Goal: Find specific page/section: Find specific page/section

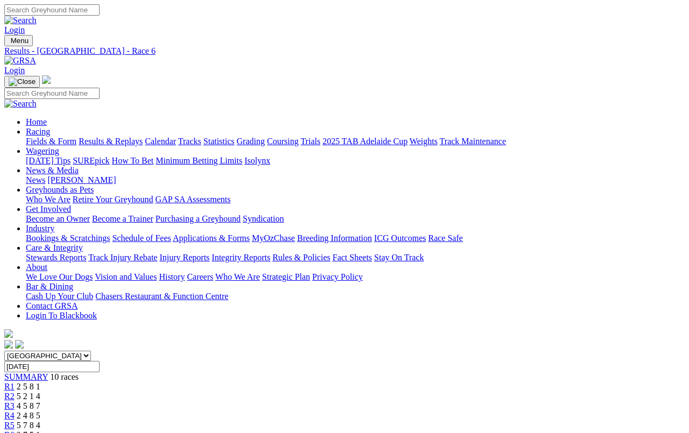
click at [35, 137] on link "Fields & Form" at bounding box center [51, 141] width 51 height 9
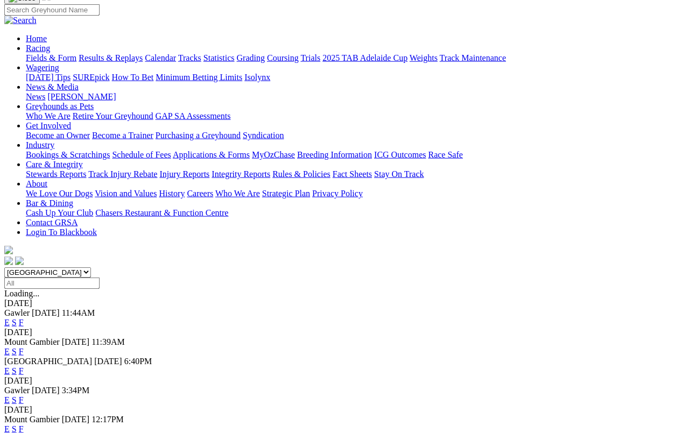
scroll to position [83, 0]
click at [24, 318] on link "F" at bounding box center [21, 322] width 5 height 9
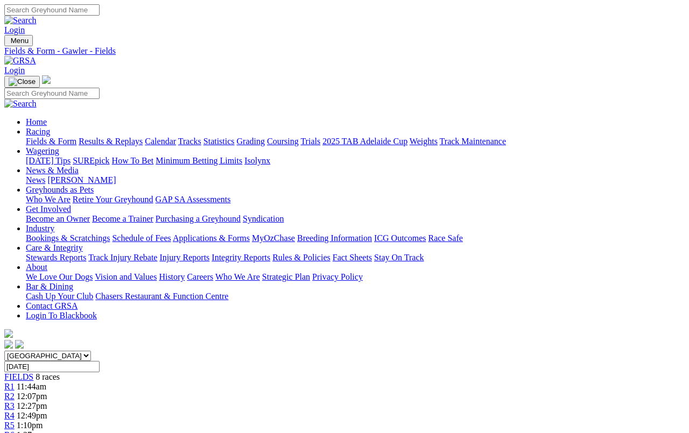
click at [36, 137] on link "Fields & Form" at bounding box center [51, 141] width 51 height 9
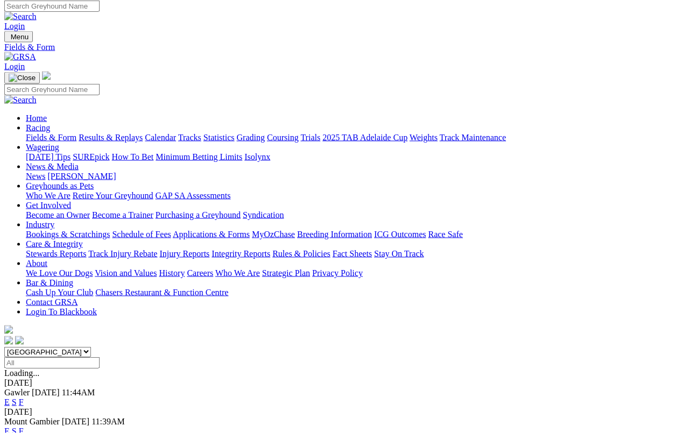
scroll to position [3, 0]
click at [24, 428] on link "F" at bounding box center [21, 432] width 5 height 9
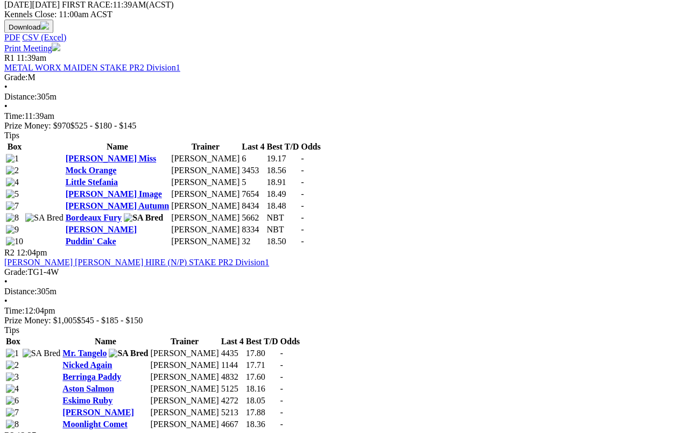
scroll to position [495, 0]
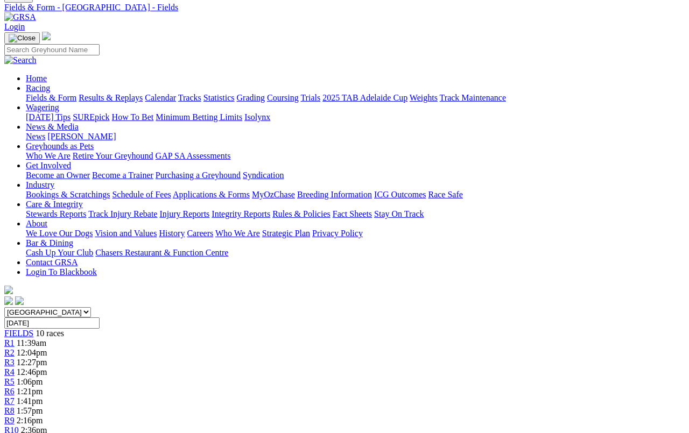
scroll to position [0, 0]
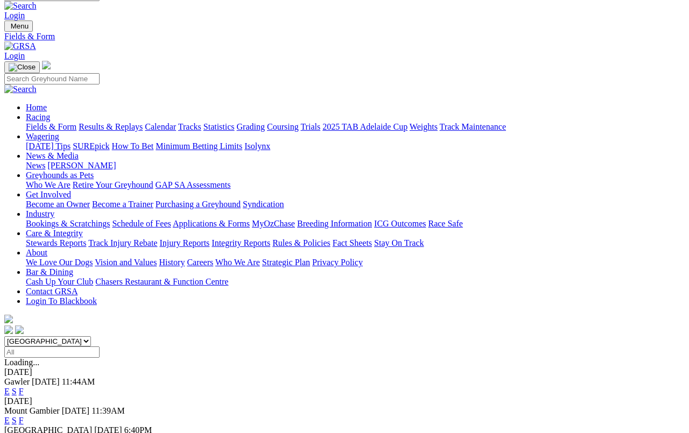
scroll to position [15, 0]
click at [24, 400] on link "F" at bounding box center [21, 440] width 5 height 9
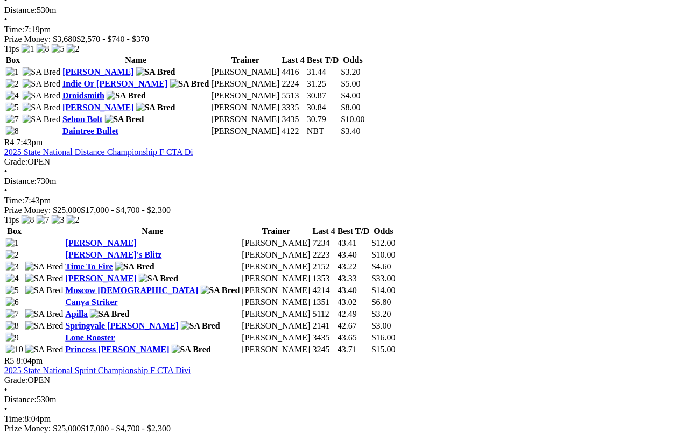
scroll to position [960, 1]
